Goal: Information Seeking & Learning: Learn about a topic

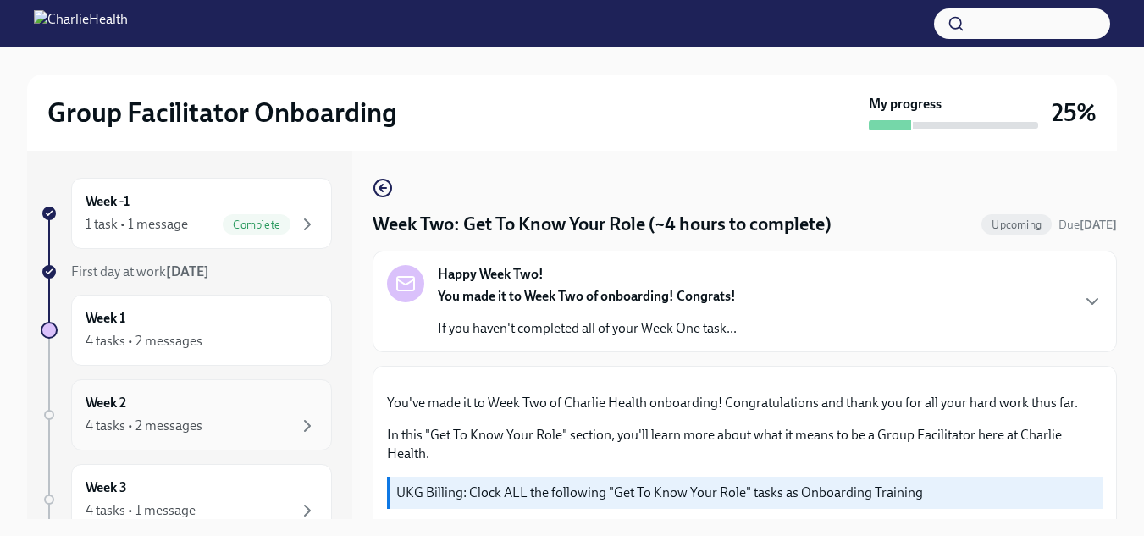
scroll to position [1508, 0]
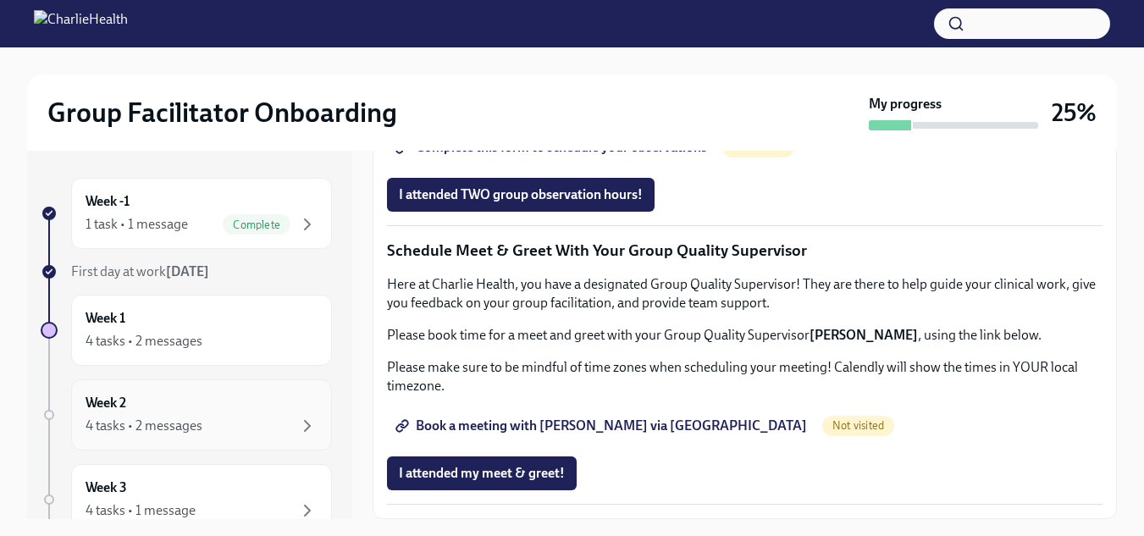
click at [202, 413] on div "Week 2 4 tasks • 2 messages" at bounding box center [202, 415] width 232 height 42
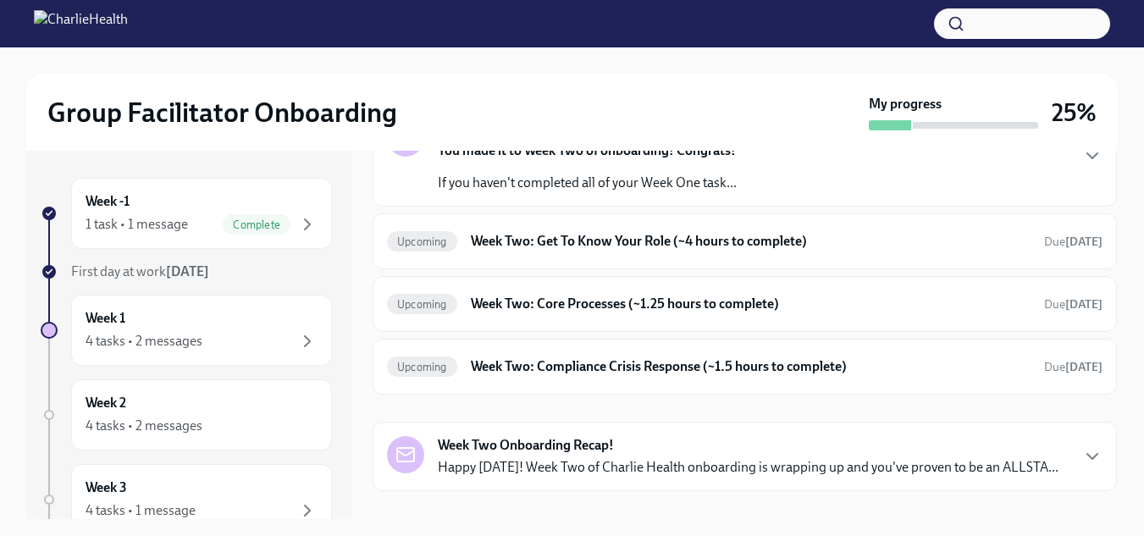
scroll to position [126, 0]
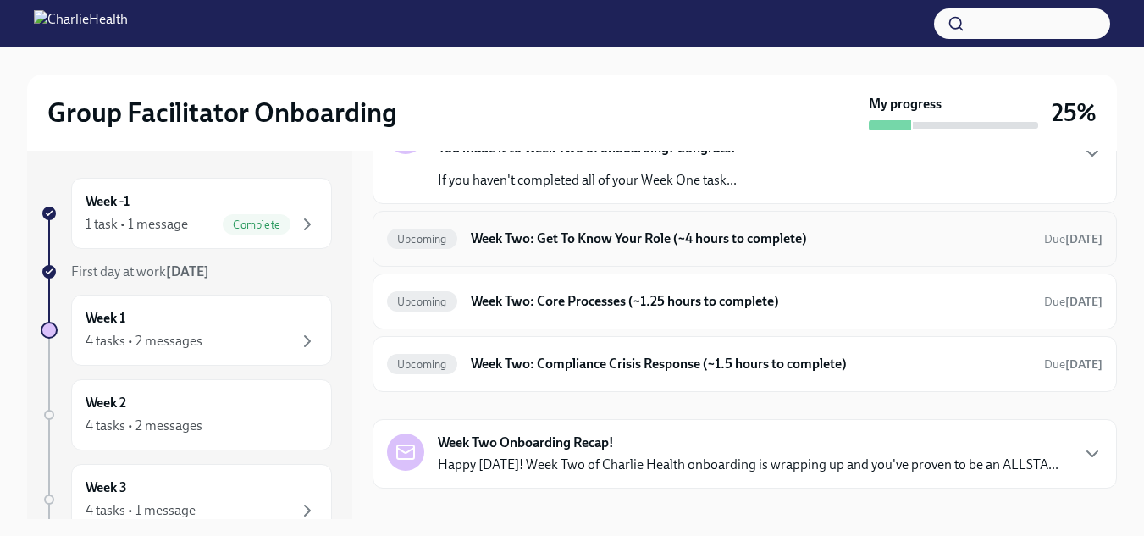
click at [754, 248] on div "Upcoming Week Two: Get To Know Your Role (~4 hours to complete) Due [DATE]" at bounding box center [745, 238] width 716 height 27
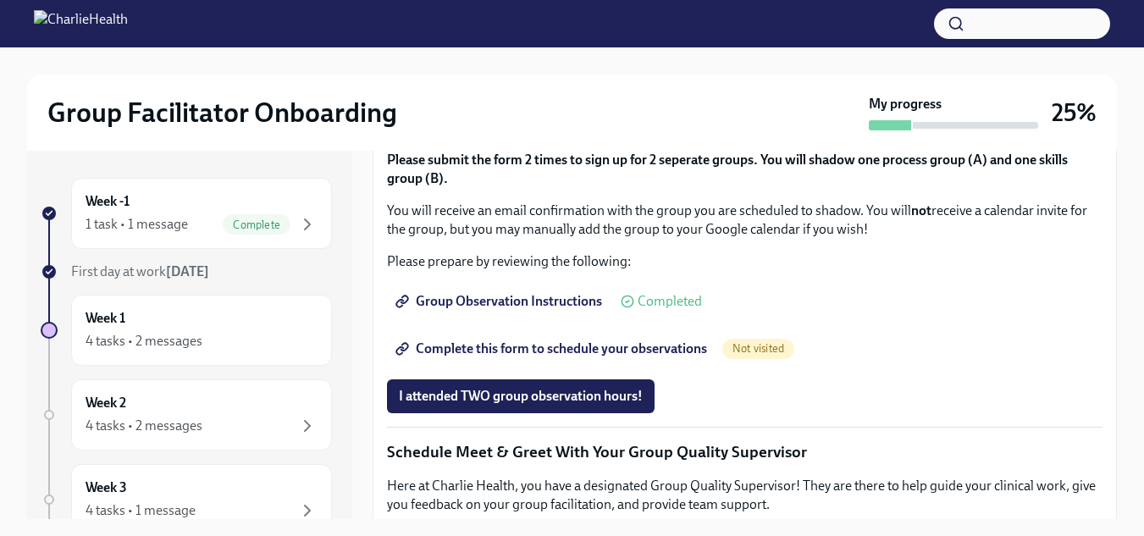
scroll to position [943, 0]
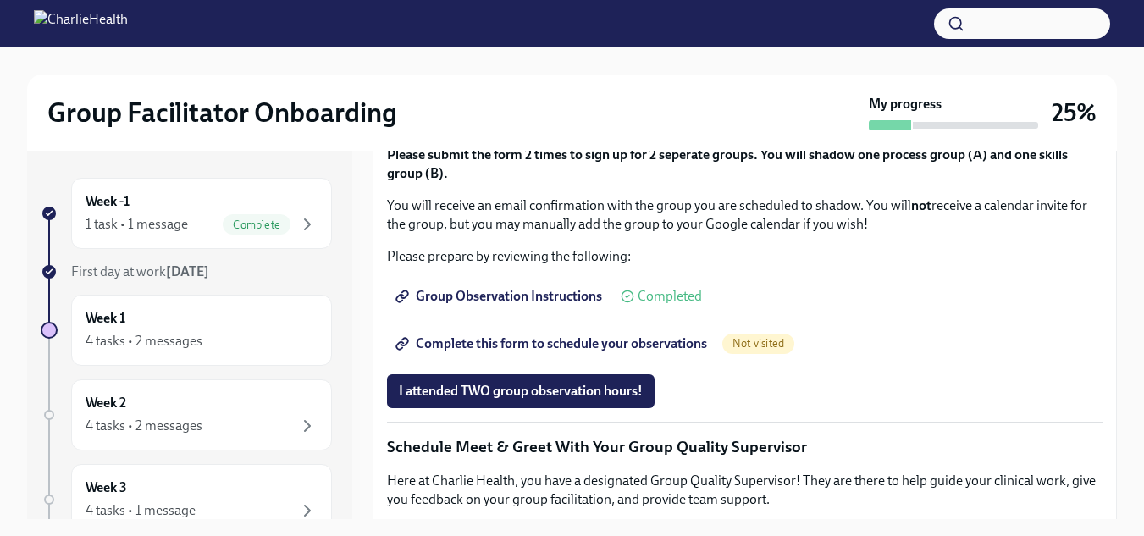
click at [171, 437] on div "Week 2 4 tasks • 2 messages" at bounding box center [201, 414] width 261 height 71
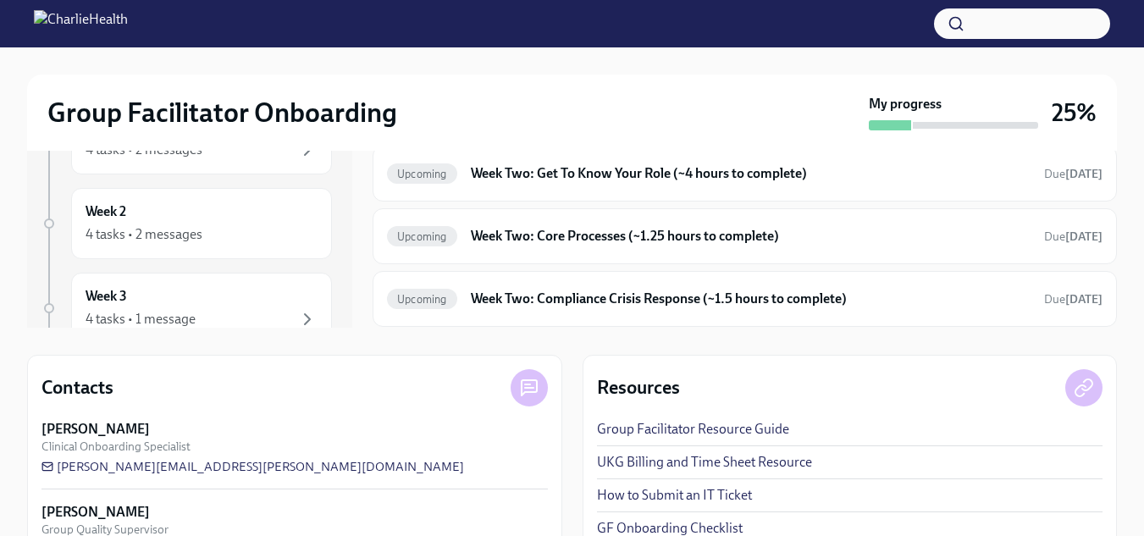
scroll to position [193, 0]
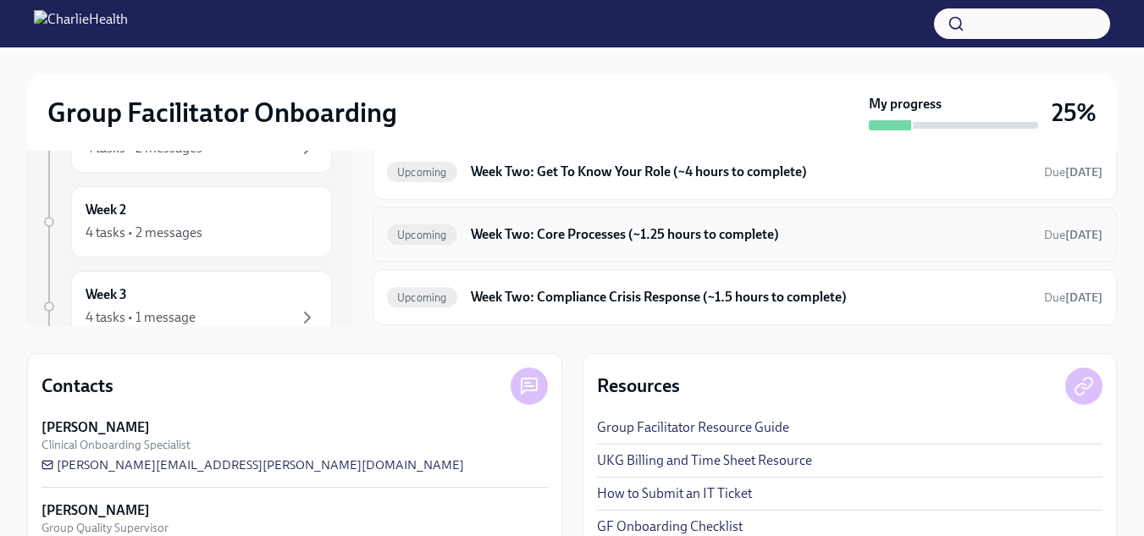
click at [735, 238] on h6 "Week Two: Core Processes (~1.25 hours to complete)" at bounding box center [751, 234] width 560 height 19
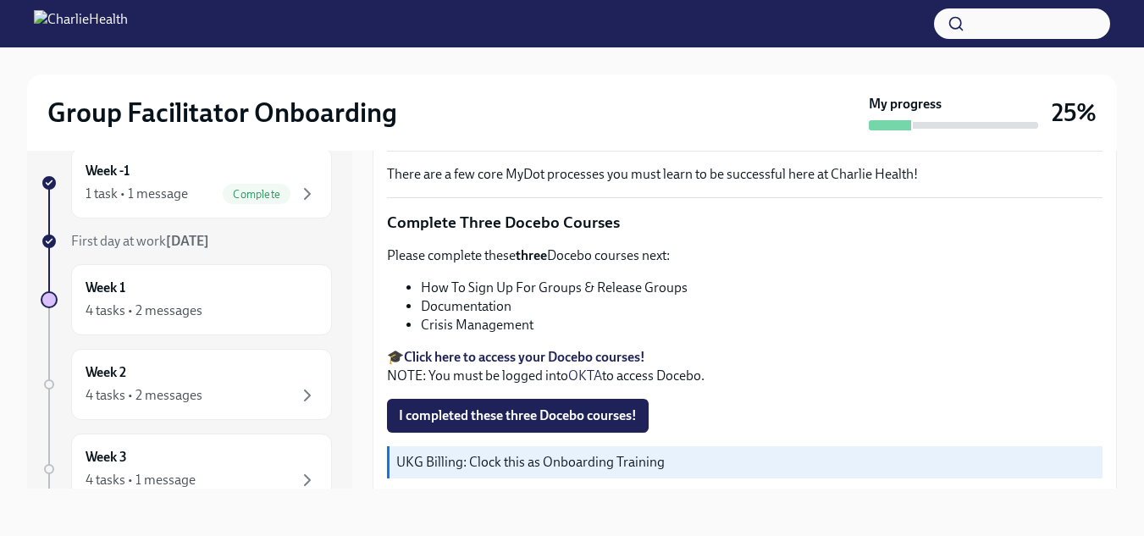
scroll to position [686, 0]
